Goal: Task Accomplishment & Management: Use online tool/utility

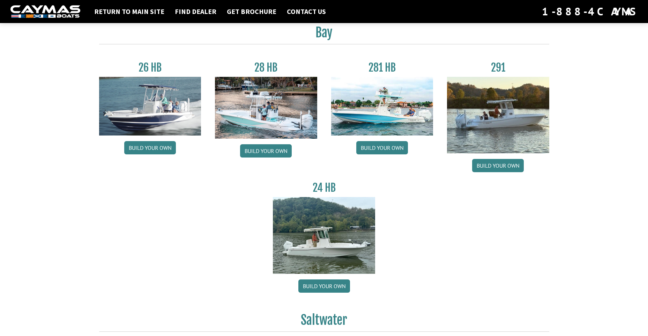
scroll to position [35, 0]
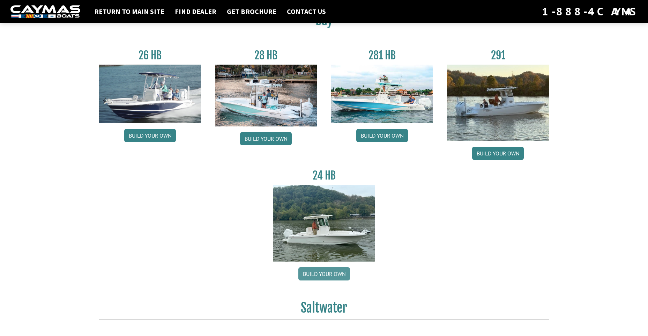
click at [323, 275] on link "Build your own" at bounding box center [324, 273] width 52 height 13
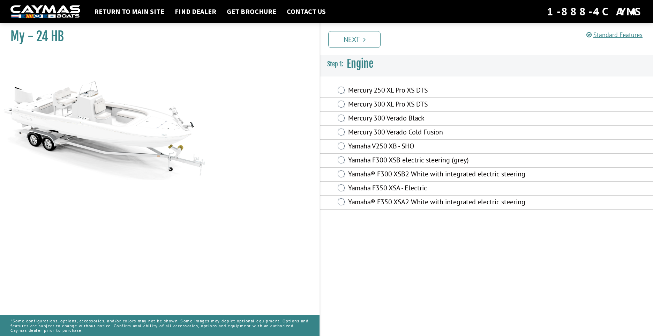
click at [342, 155] on div "Yamaha F300 XSB electric steering (grey)" at bounding box center [486, 161] width 333 height 14
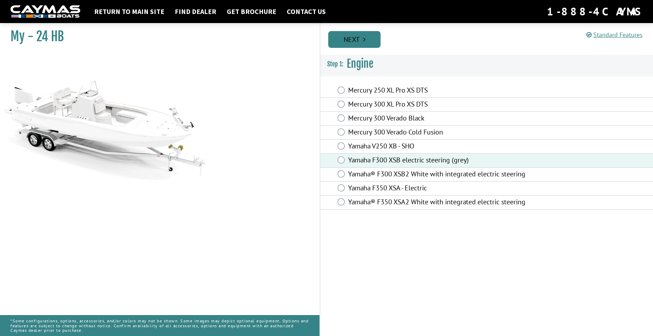
click at [370, 44] on link "Next" at bounding box center [354, 39] width 52 height 17
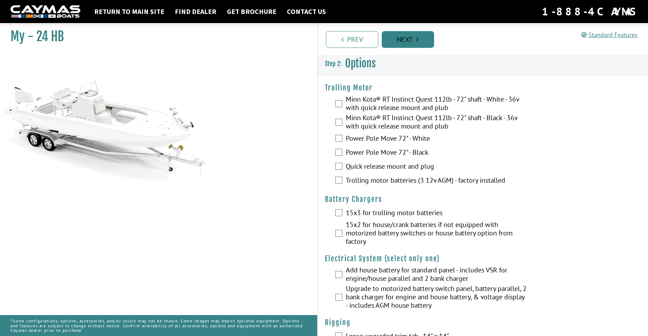
click at [396, 39] on link "Next" at bounding box center [408, 39] width 52 height 17
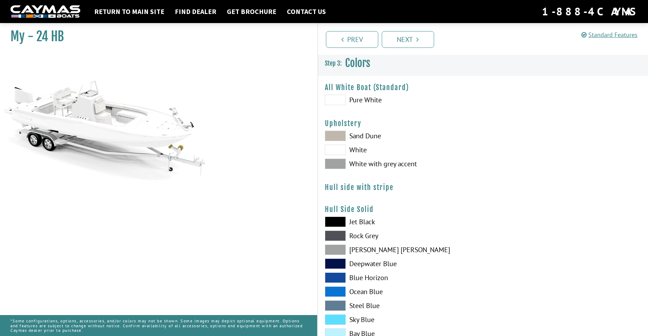
click at [341, 319] on span at bounding box center [335, 319] width 21 height 10
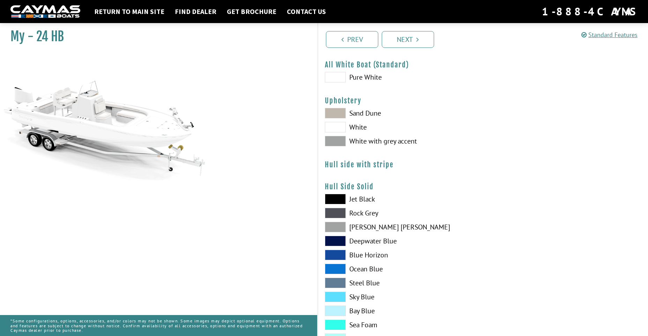
scroll to position [35, 0]
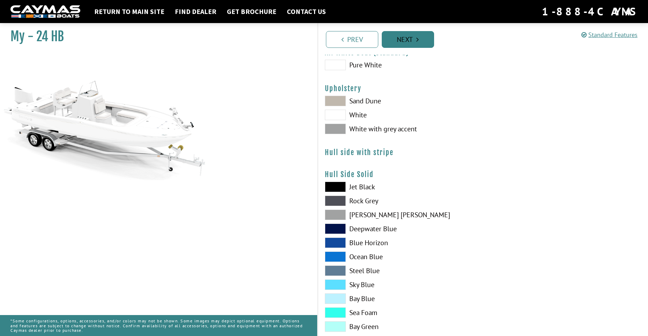
click at [415, 36] on link "Next" at bounding box center [408, 39] width 52 height 17
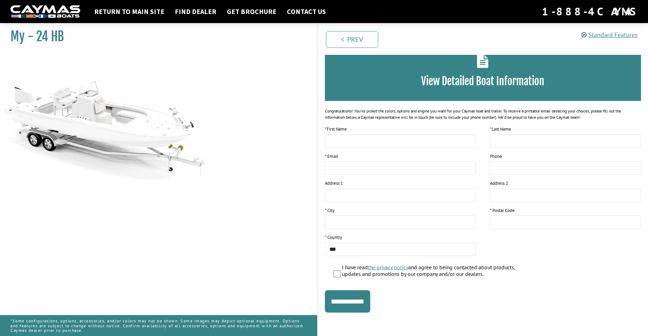
scroll to position [39, 0]
